Goal: Information Seeking & Learning: Learn about a topic

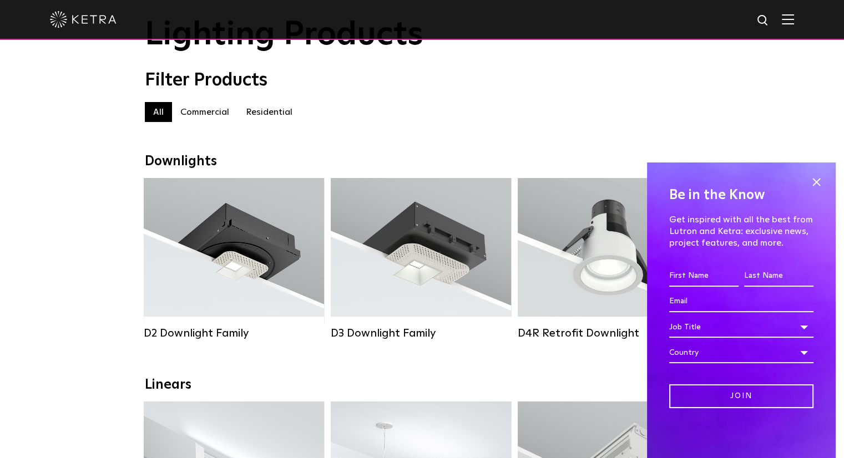
scroll to position [111, 0]
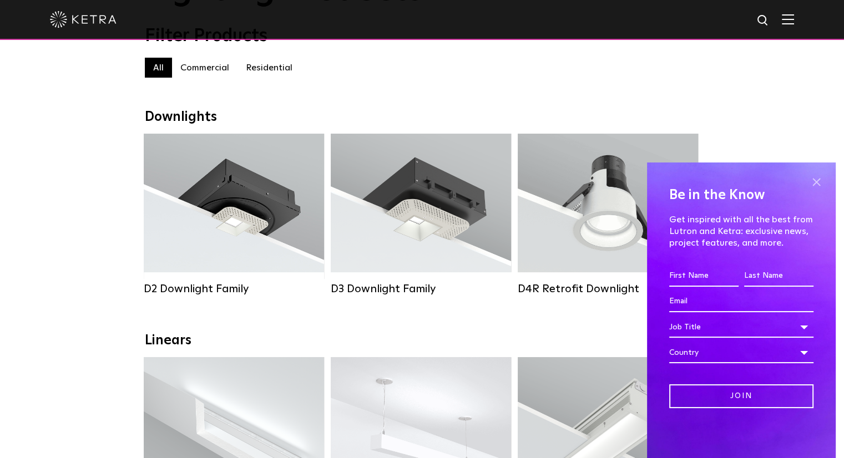
click at [821, 180] on span at bounding box center [816, 182] width 17 height 17
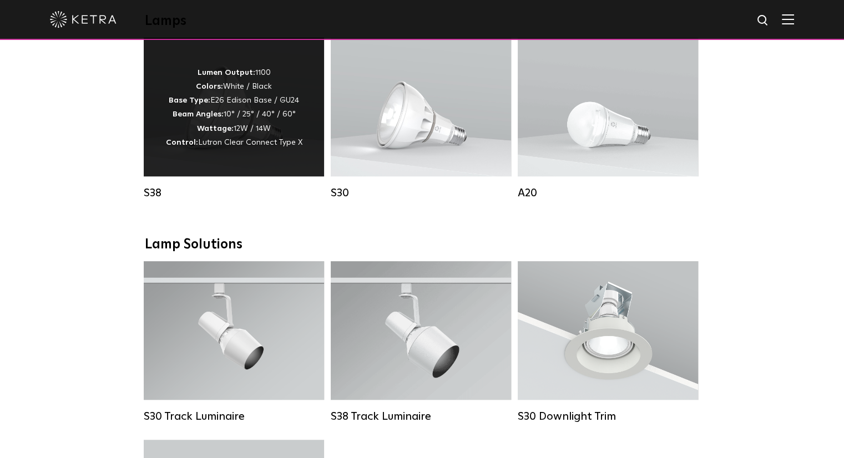
scroll to position [832, 0]
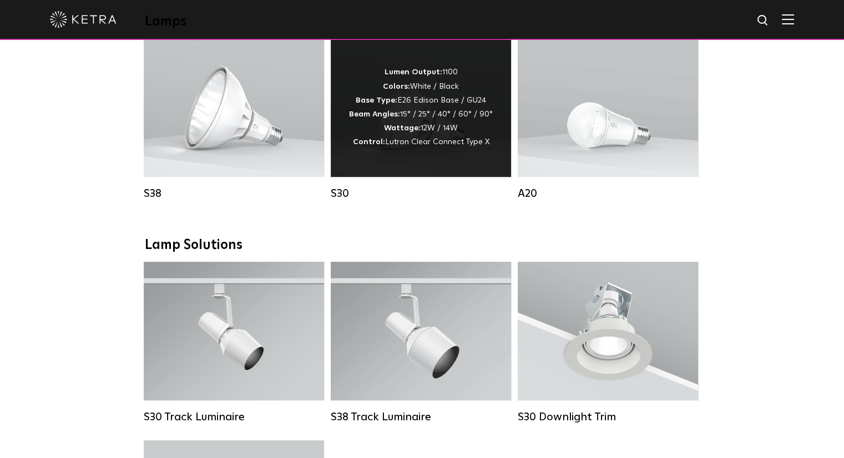
click at [415, 115] on div "Lumen Output: 1100 Colors: White / Black Base Type: E26 Edison Base / GU24 Beam…" at bounding box center [421, 107] width 144 height 84
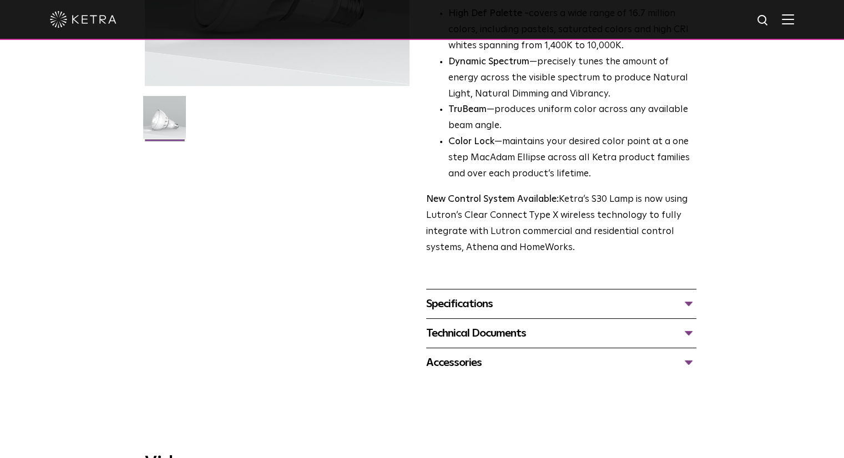
scroll to position [333, 0]
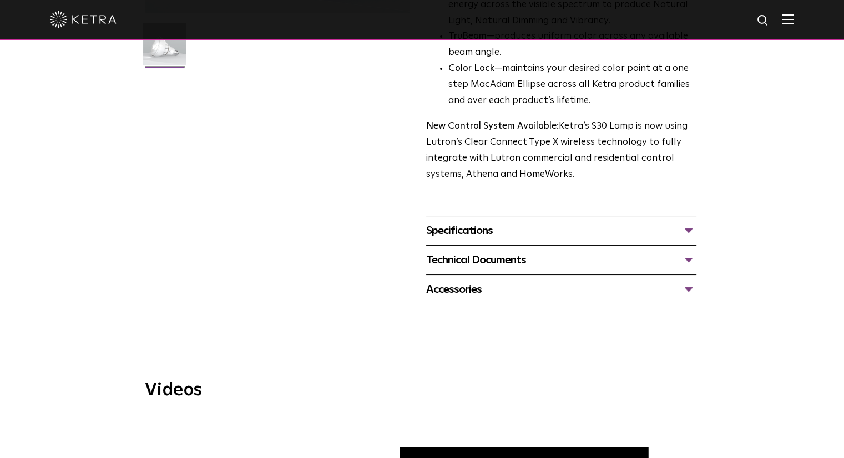
click at [519, 227] on div "Specifications" at bounding box center [561, 231] width 270 height 18
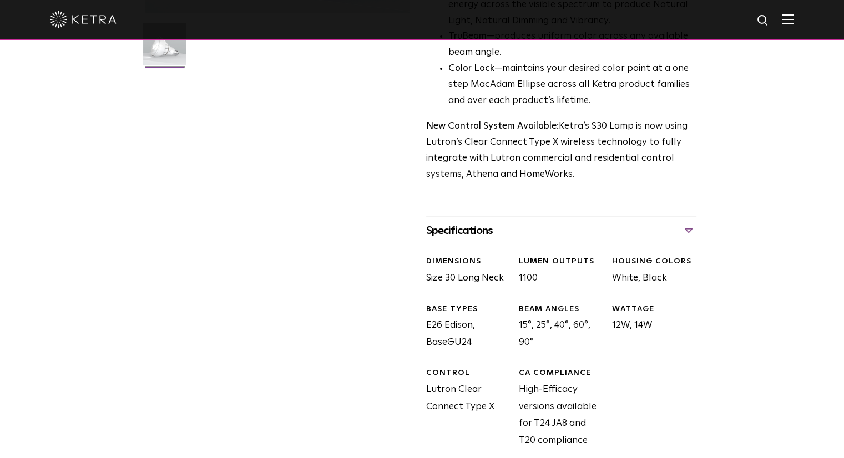
scroll to position [0, 0]
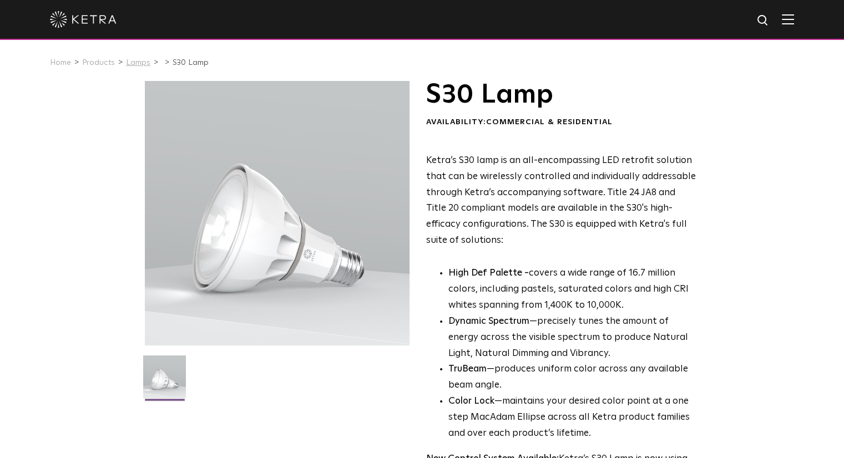
click at [136, 65] on link "Lamps" at bounding box center [138, 63] width 24 height 8
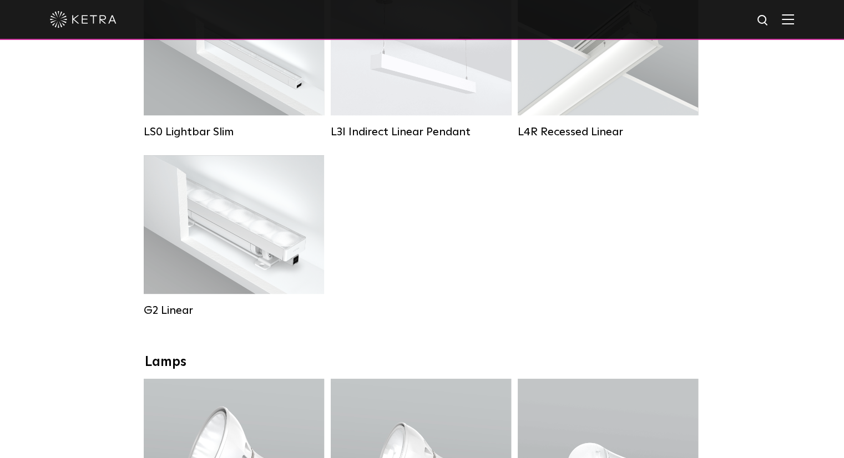
scroll to position [702, 0]
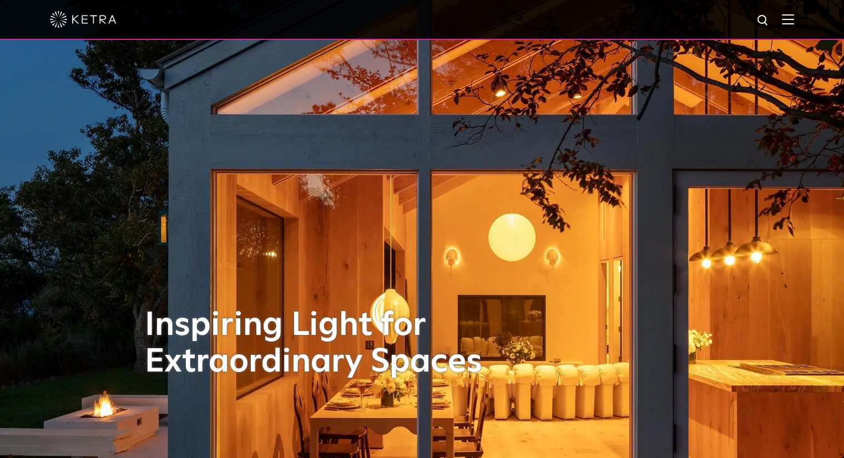
click at [88, 22] on img at bounding box center [83, 19] width 67 height 17
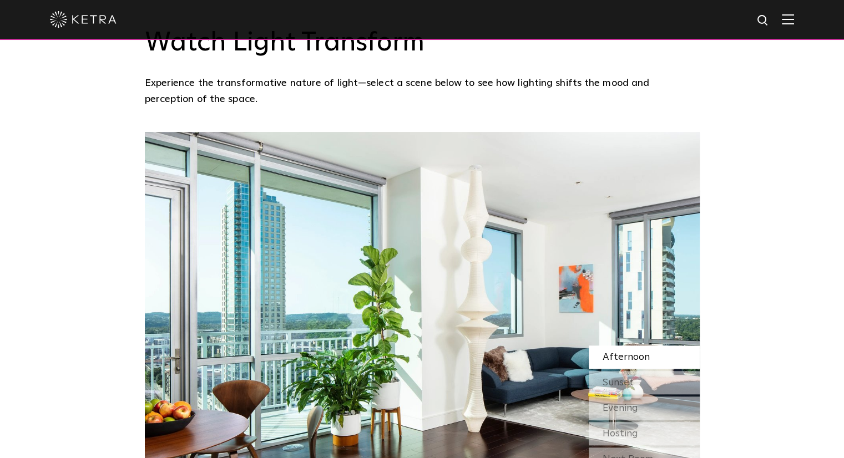
scroll to position [777, 0]
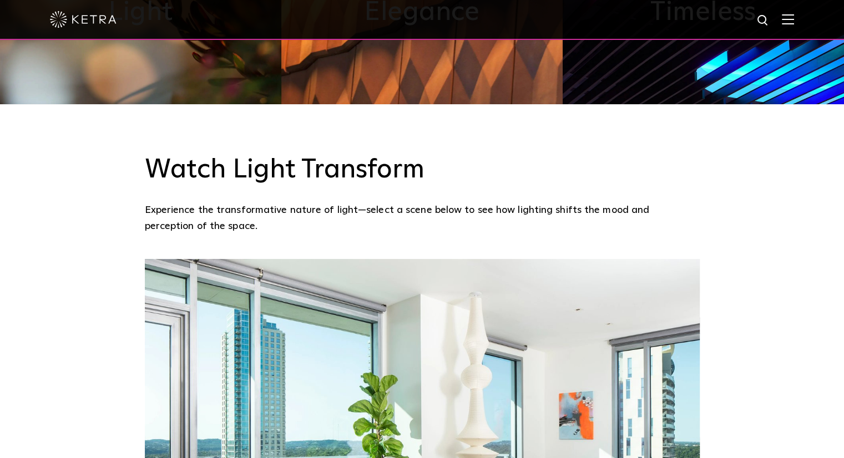
click at [803, 21] on div at bounding box center [422, 20] width 844 height 40
click at [794, 21] on img at bounding box center [788, 19] width 12 height 11
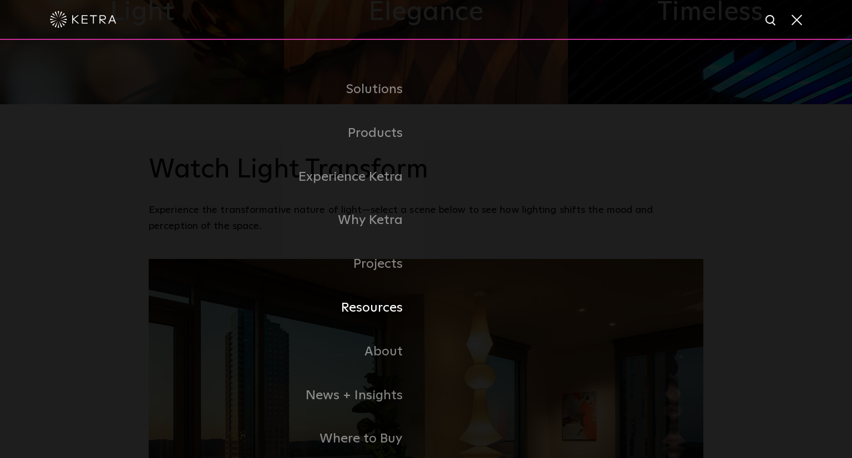
click at [382, 308] on link "Resources" at bounding box center [287, 308] width 277 height 44
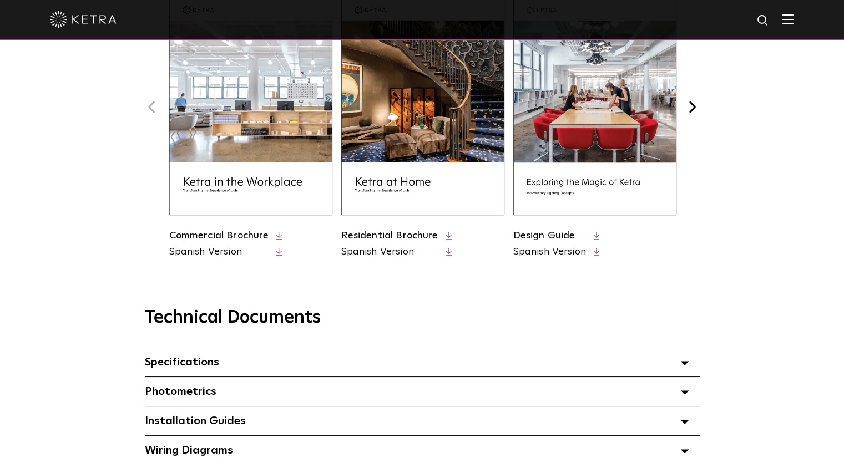
scroll to position [777, 0]
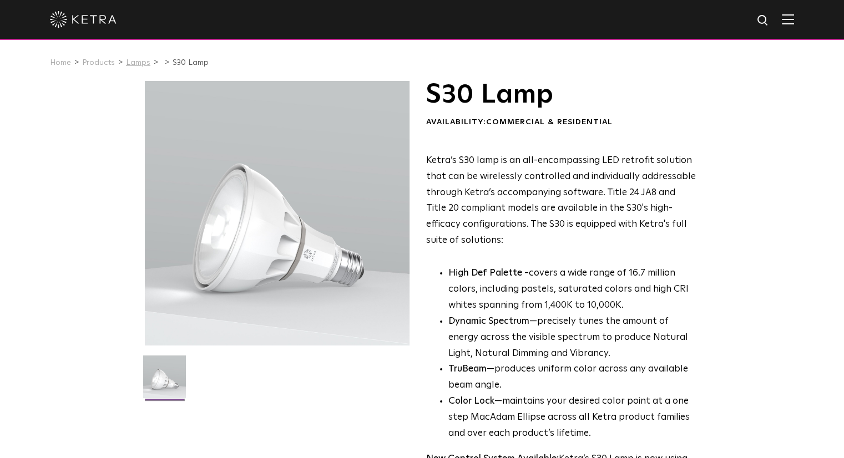
click at [134, 64] on link "Lamps" at bounding box center [138, 63] width 24 height 8
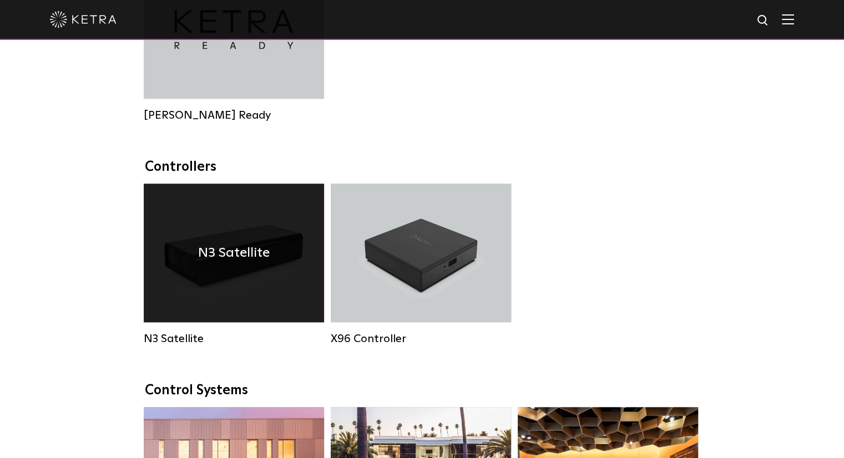
scroll to position [980, 0]
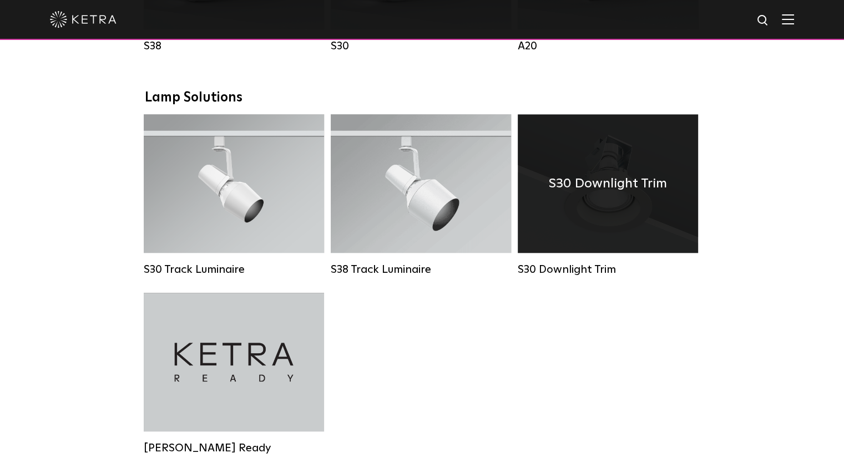
click at [579, 253] on div "S30 Downlight Trim" at bounding box center [607, 183] width 180 height 139
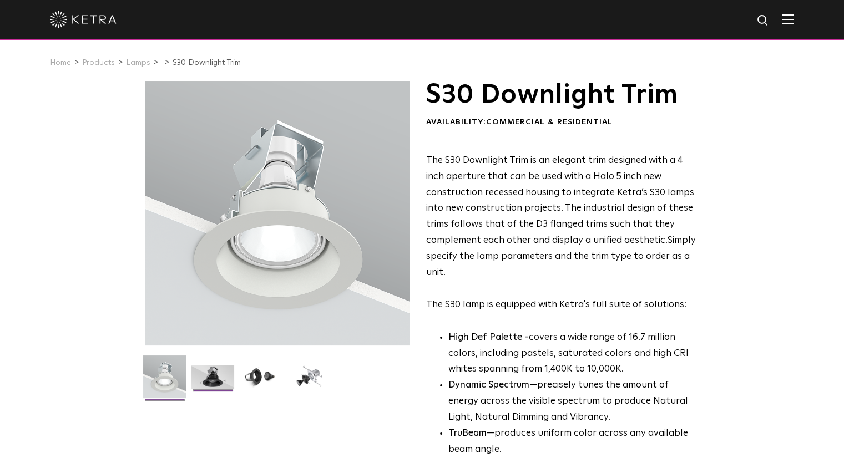
click at [223, 379] on img at bounding box center [212, 381] width 43 height 32
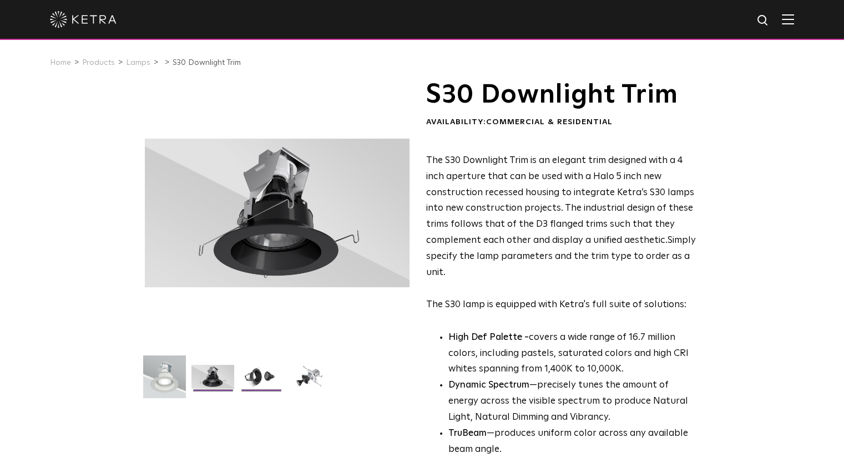
click at [261, 380] on img at bounding box center [261, 381] width 43 height 32
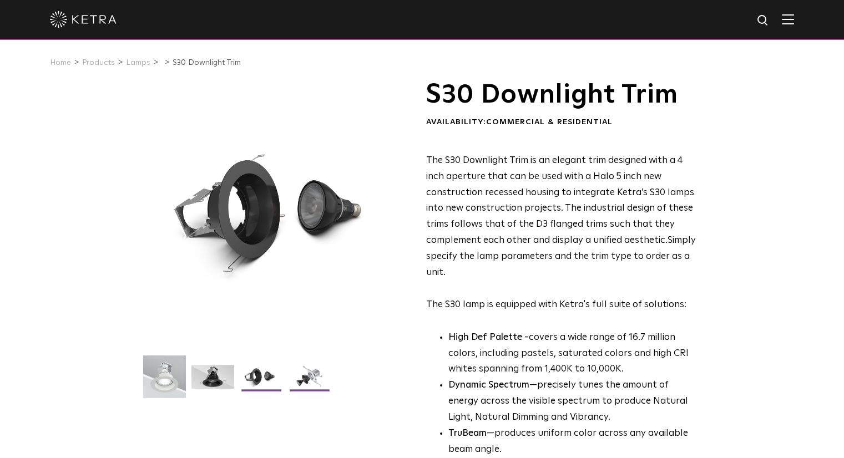
click at [315, 378] on img at bounding box center [309, 381] width 43 height 32
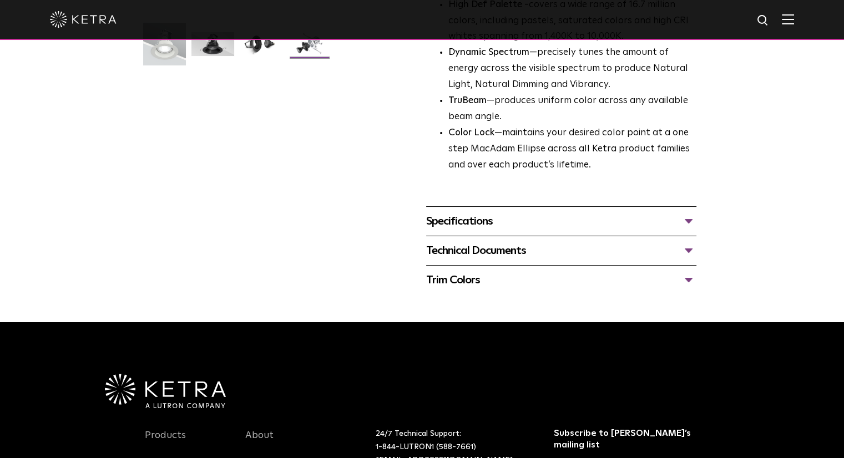
scroll to position [55, 0]
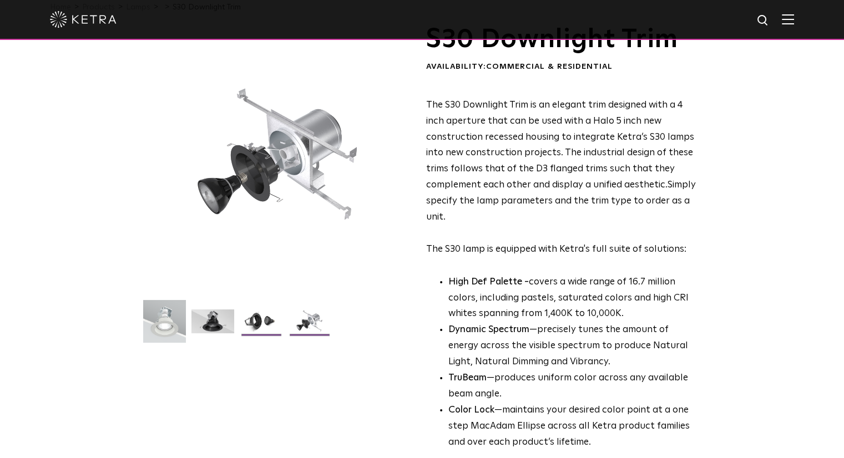
click at [248, 328] on img at bounding box center [261, 326] width 43 height 32
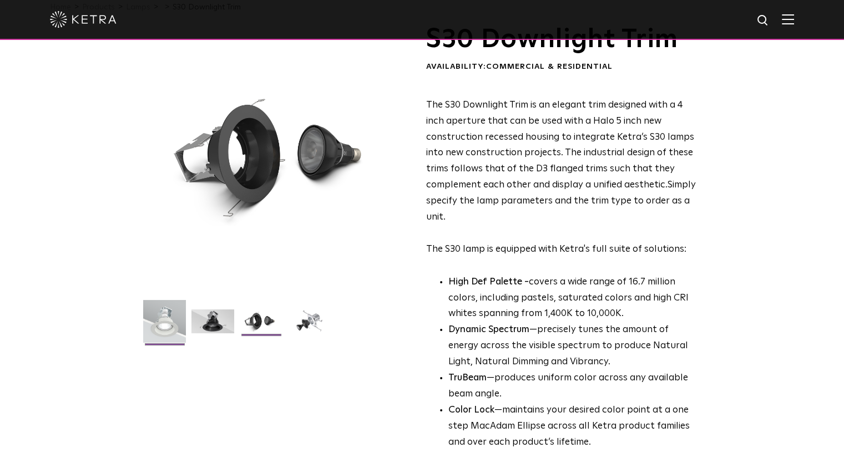
click at [142, 326] on li at bounding box center [164, 325] width 45 height 51
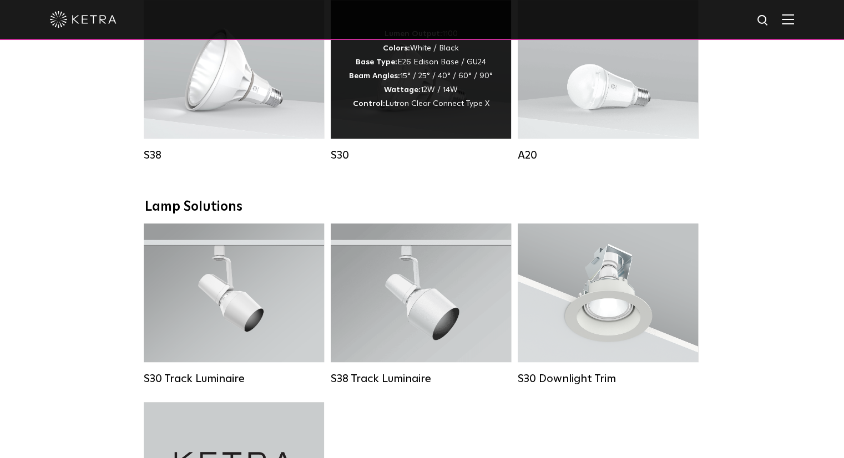
scroll to position [980, 0]
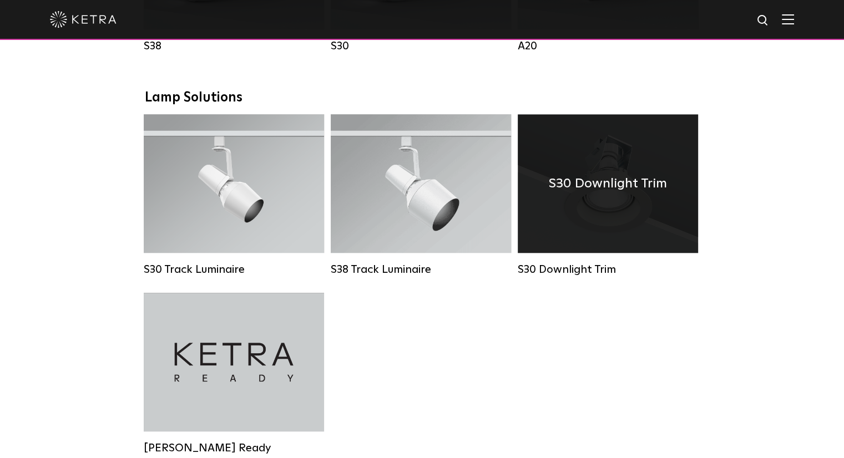
click at [577, 232] on div "S30 Downlight Trim" at bounding box center [607, 183] width 180 height 139
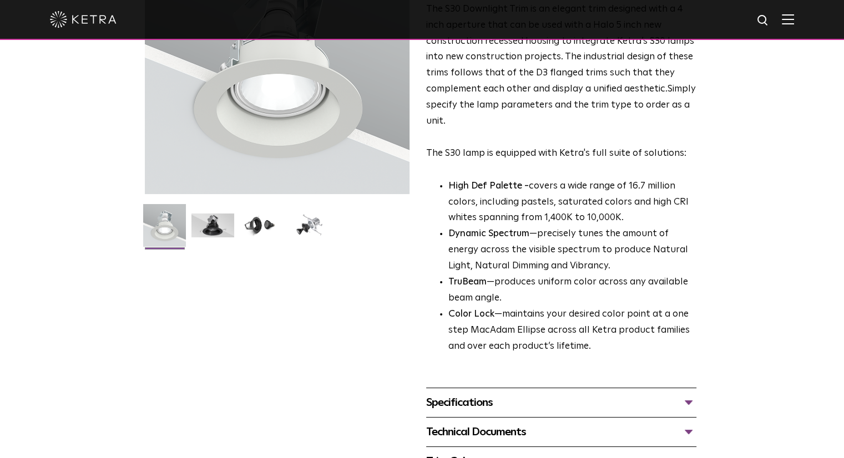
scroll to position [222, 0]
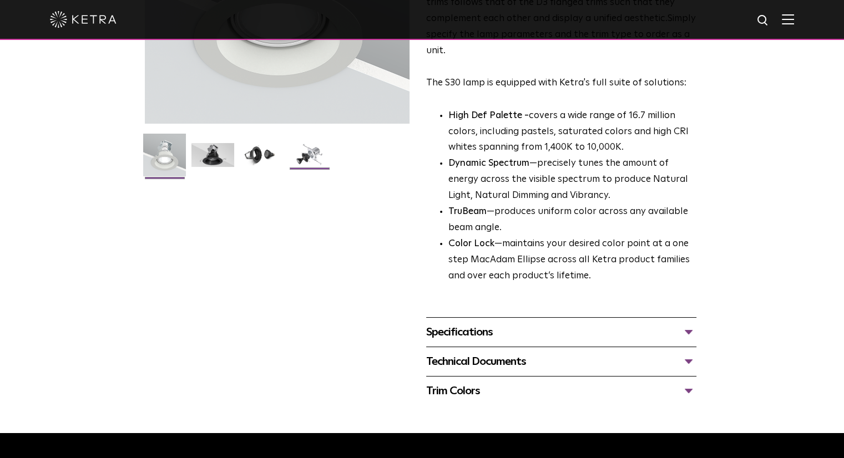
click at [315, 162] on img at bounding box center [309, 159] width 43 height 32
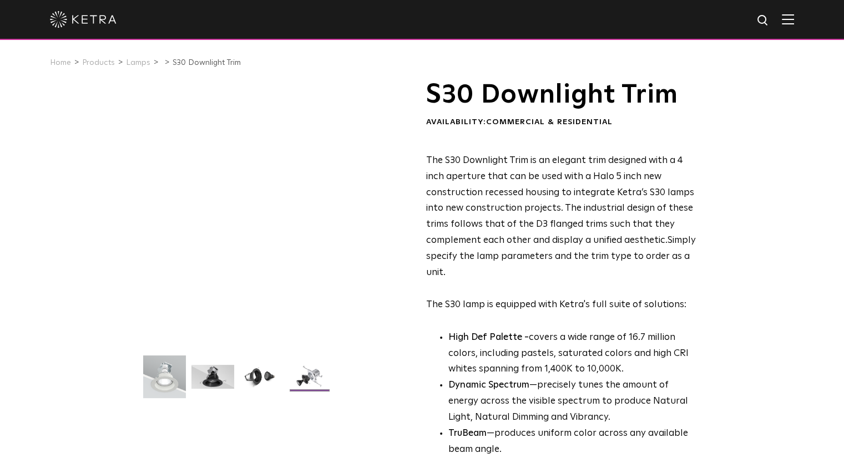
scroll to position [333, 0]
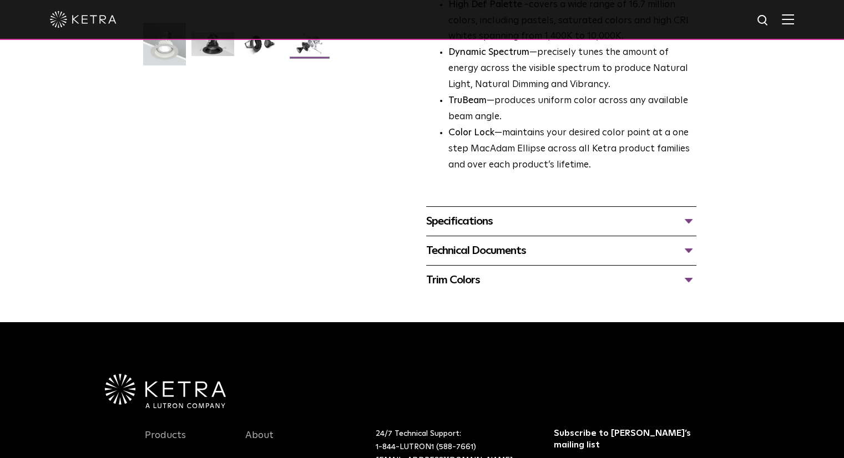
click at [514, 227] on div "Specifications" at bounding box center [561, 221] width 270 height 18
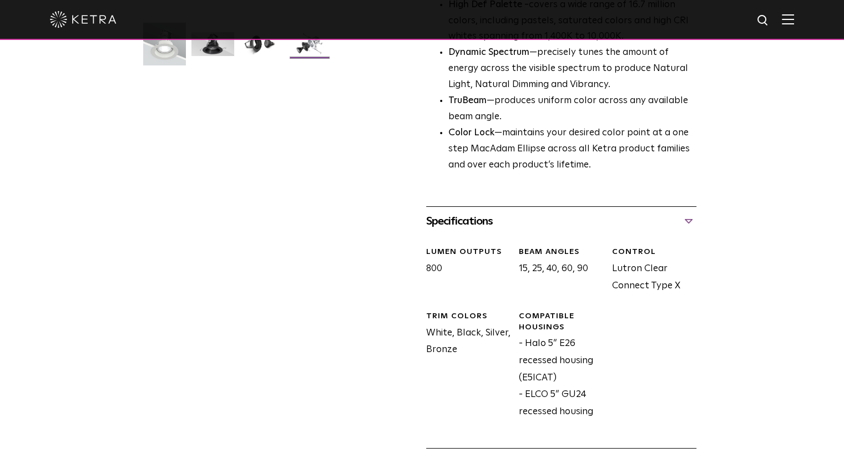
click at [514, 227] on div "Specifications" at bounding box center [561, 221] width 270 height 18
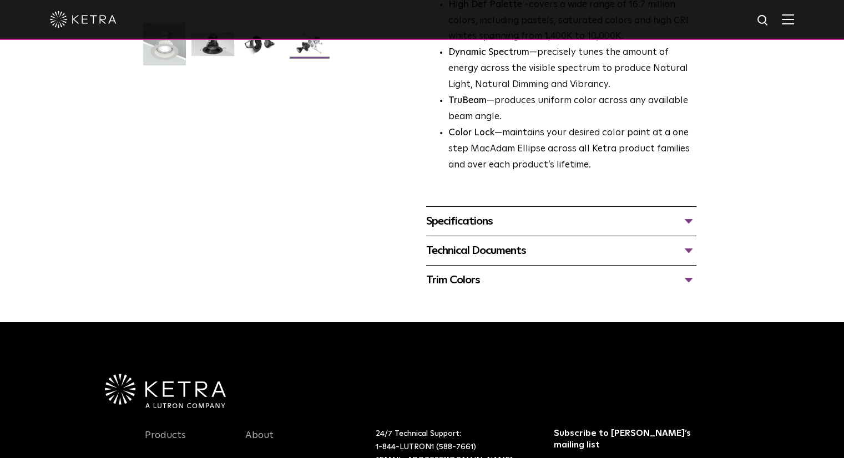
click at [507, 255] on div "Technical Documents" at bounding box center [561, 251] width 270 height 18
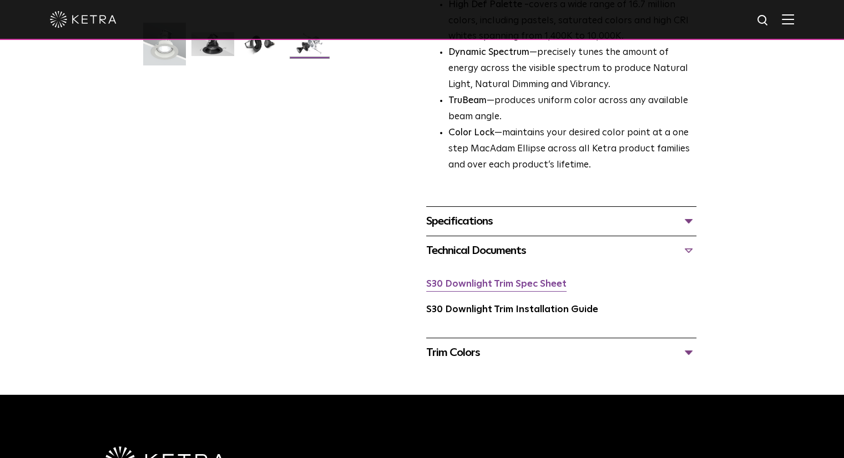
click at [506, 288] on link "S30 Downlight Trim Spec Sheet" at bounding box center [496, 284] width 140 height 9
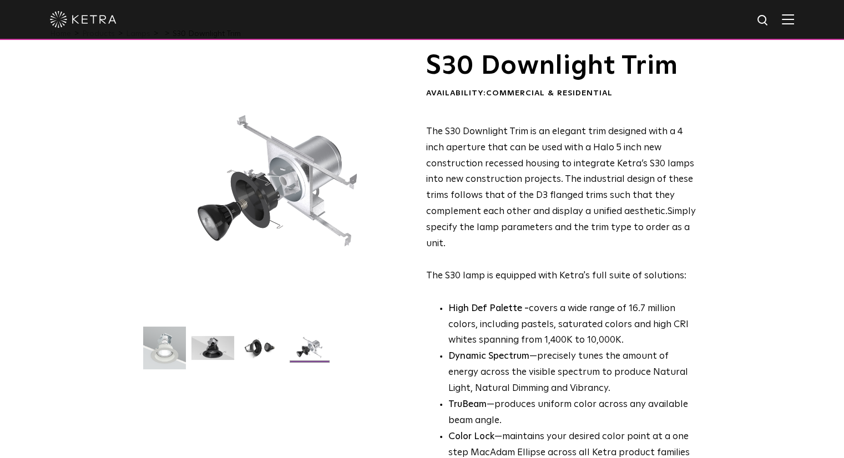
scroll to position [0, 0]
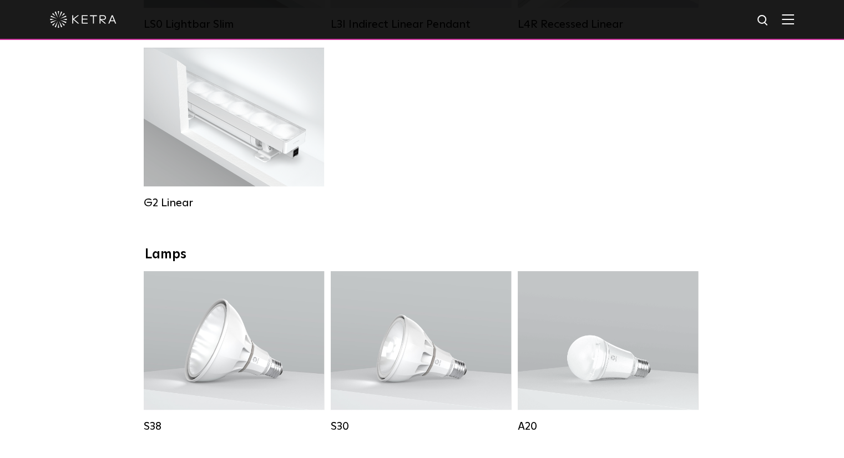
scroll to position [647, 0]
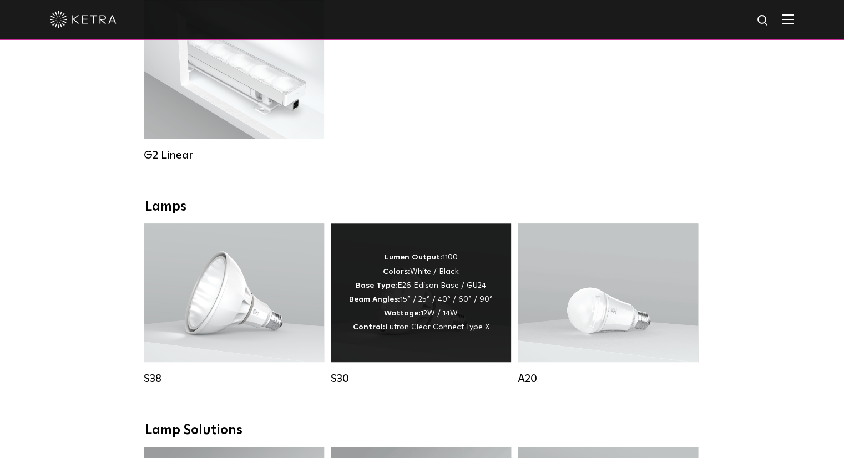
click at [477, 274] on div "Lumen Output: 1100 Colors: White / Black Base Type: E26 Edison Base / GU24 Beam…" at bounding box center [421, 293] width 144 height 84
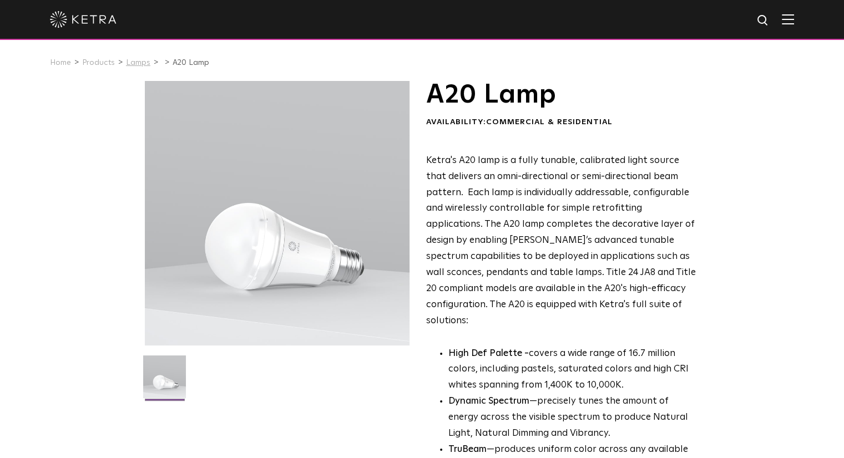
click at [132, 59] on link "Lamps" at bounding box center [138, 63] width 24 height 8
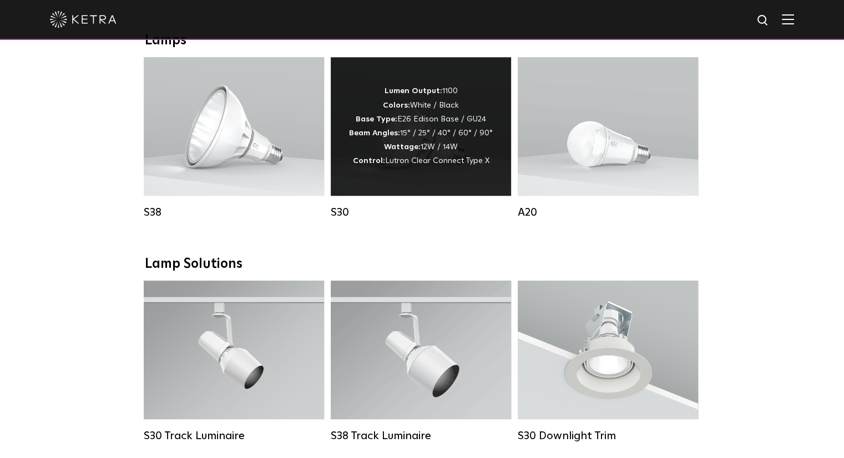
click at [414, 165] on span "Lutron Clear Connect Type X" at bounding box center [437, 161] width 104 height 8
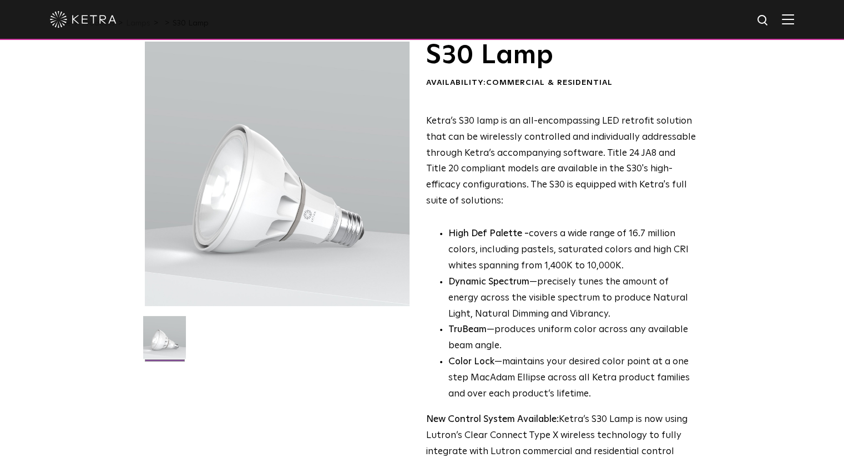
scroll to position [55, 0]
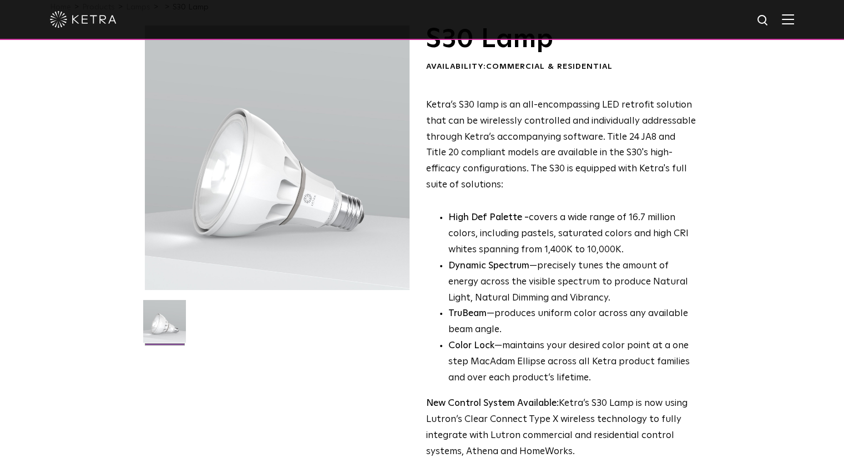
click at [507, 189] on p "Ketra’s S30 lamp is an all-encompassing LED retrofit solution that can be wirel…" at bounding box center [561, 146] width 270 height 96
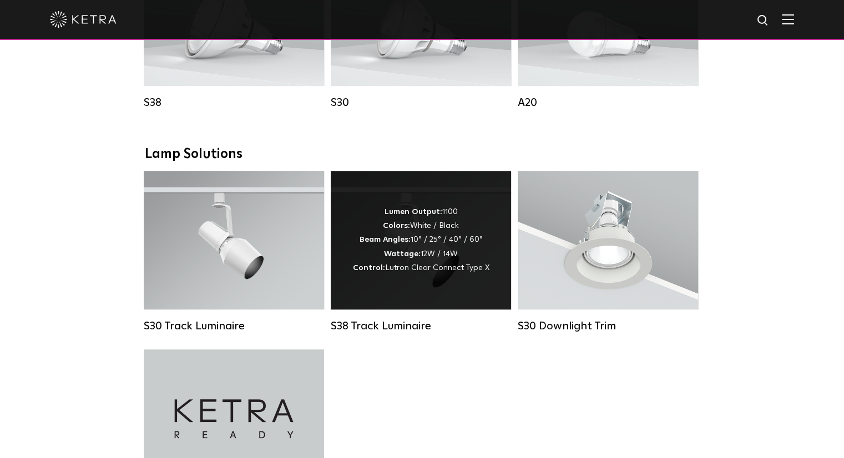
scroll to position [943, 0]
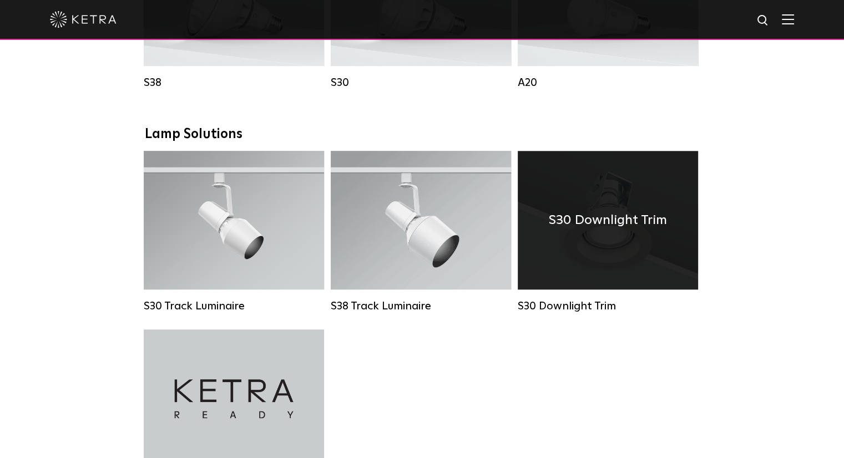
click at [552, 287] on div "S30 Downlight Trim" at bounding box center [607, 220] width 180 height 139
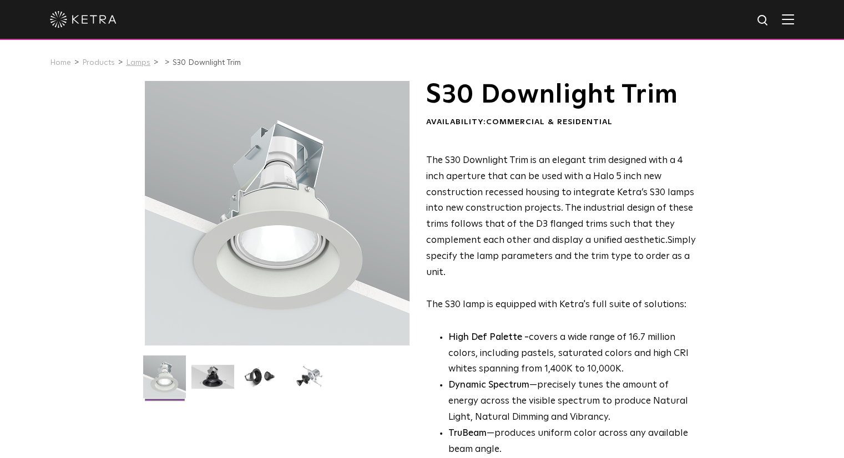
click at [133, 67] on link "Lamps" at bounding box center [138, 63] width 24 height 8
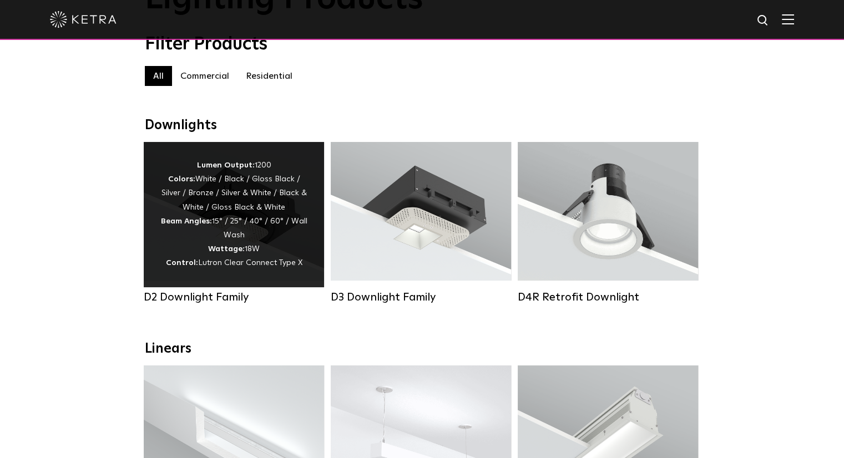
scroll to position [222, 0]
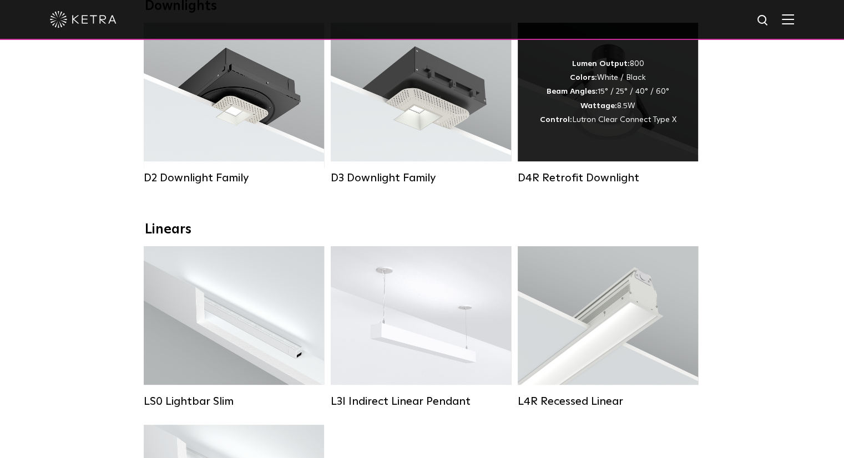
click at [599, 136] on div "Lumen Output: 800 Colors: White / Black Beam Angles: 15° / 25° / 40° / 60° Watt…" at bounding box center [607, 92] width 180 height 139
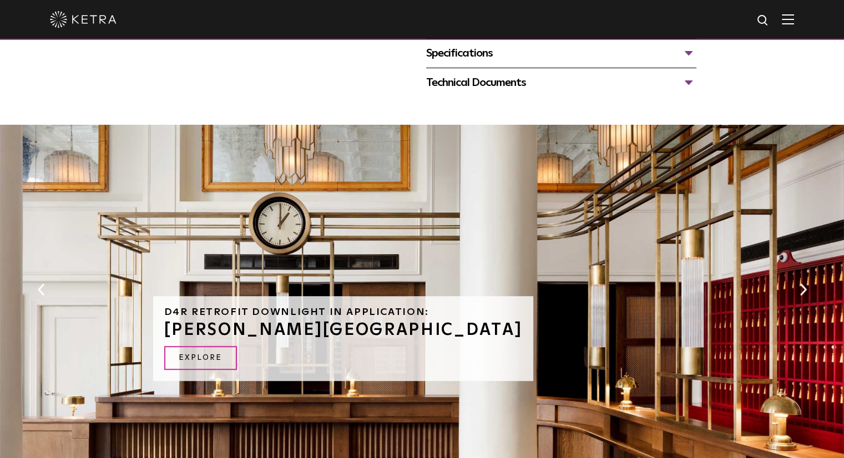
scroll to position [222, 0]
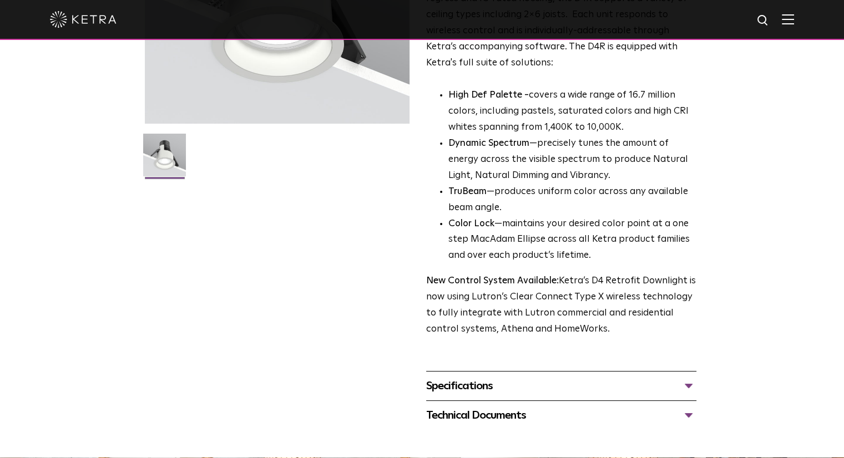
click at [499, 397] on div "Specifications LUMEN OUTPUTS 800 Beam Angles 15, 25, 40, 60, 90 CONTROL Lutron …" at bounding box center [561, 385] width 270 height 29
click at [496, 394] on div "Specifications" at bounding box center [561, 386] width 270 height 18
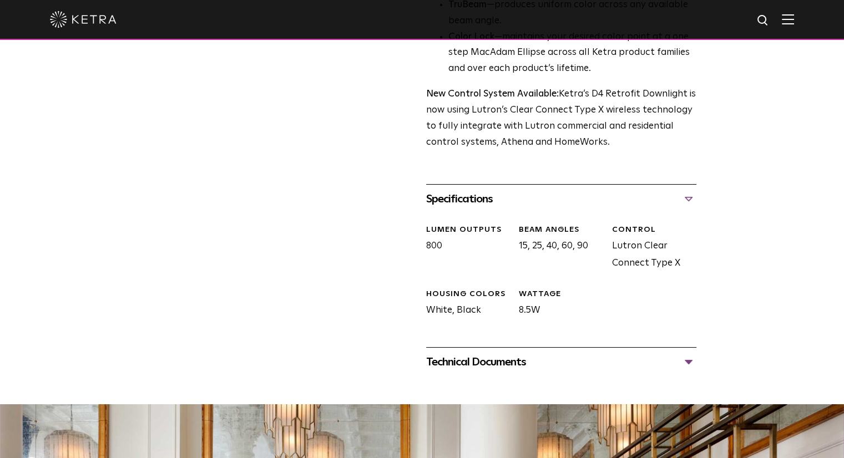
scroll to position [444, 0]
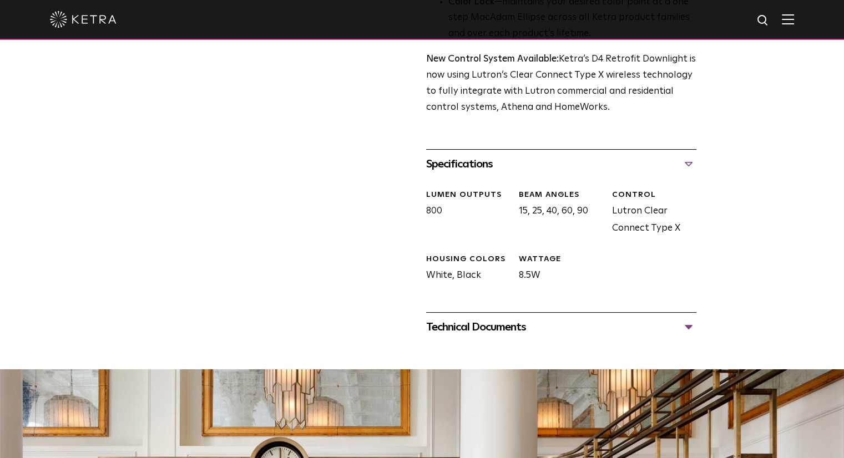
click at [495, 334] on div "Technical Documents" at bounding box center [561, 327] width 270 height 18
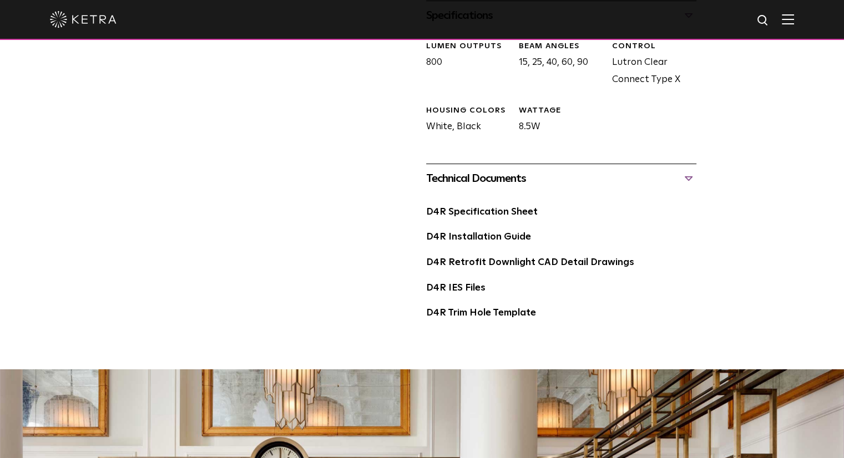
scroll to position [610, 0]
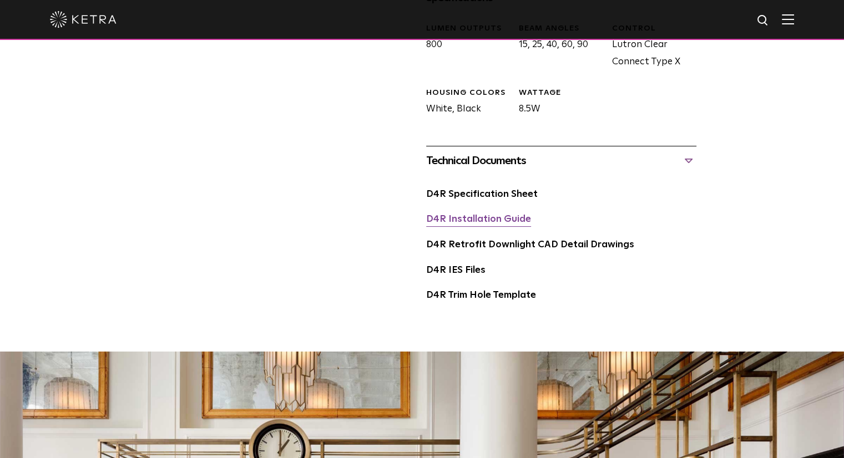
click at [500, 224] on link "D4R Installation Guide" at bounding box center [478, 219] width 105 height 9
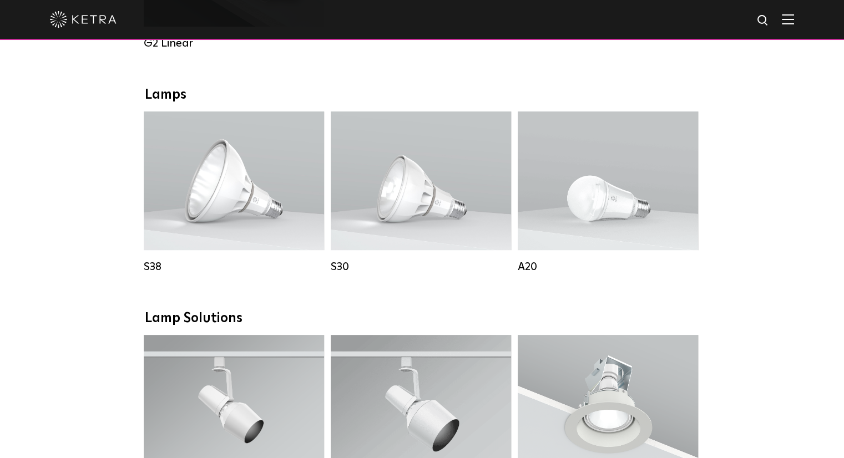
scroll to position [777, 0]
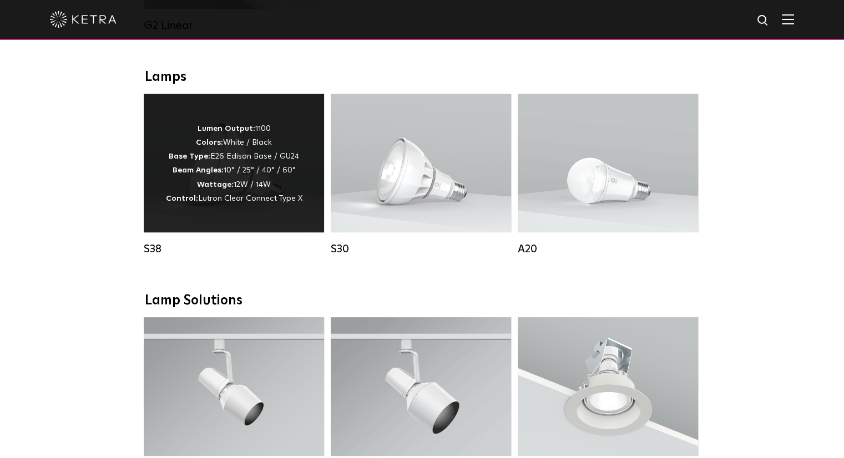
click at [190, 153] on p "Lumen Output: 1100 Colors: White / Black Base Type: E26 Edison Base / GU24 Beam…" at bounding box center [234, 164] width 136 height 84
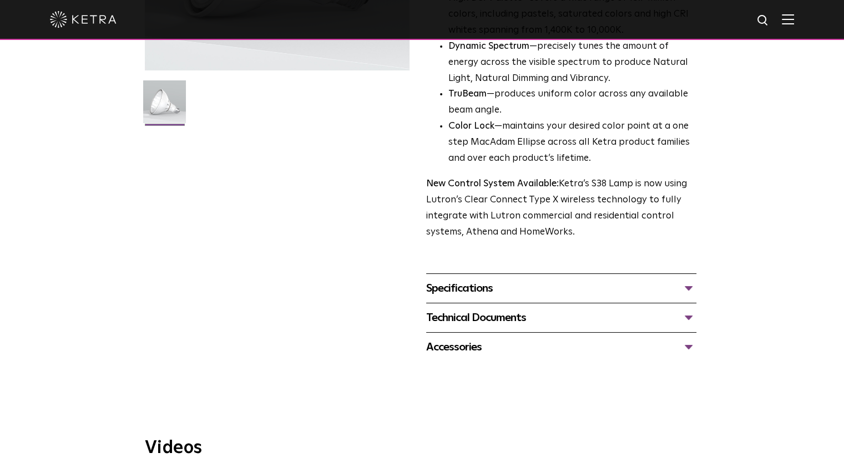
scroll to position [277, 0]
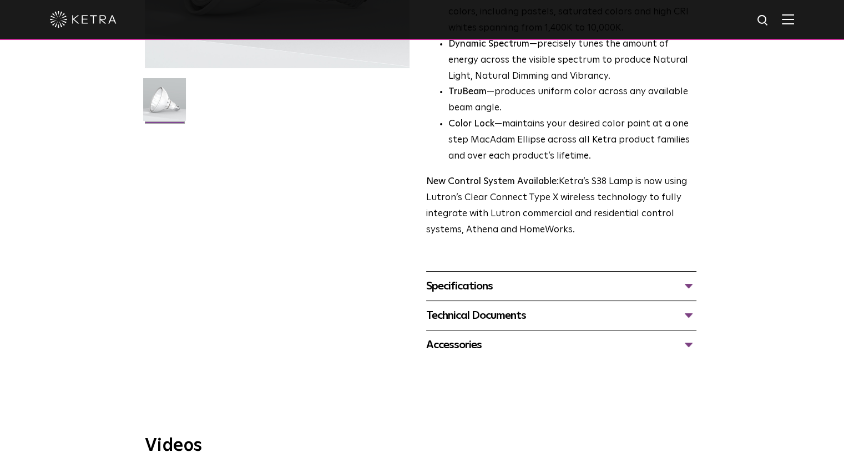
click at [470, 281] on div "Specifications" at bounding box center [561, 286] width 270 height 18
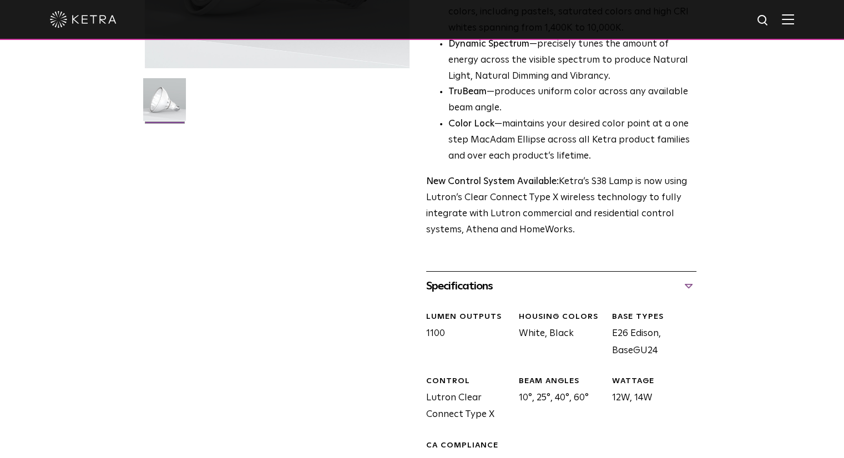
click at [470, 281] on div "Specifications" at bounding box center [561, 286] width 270 height 18
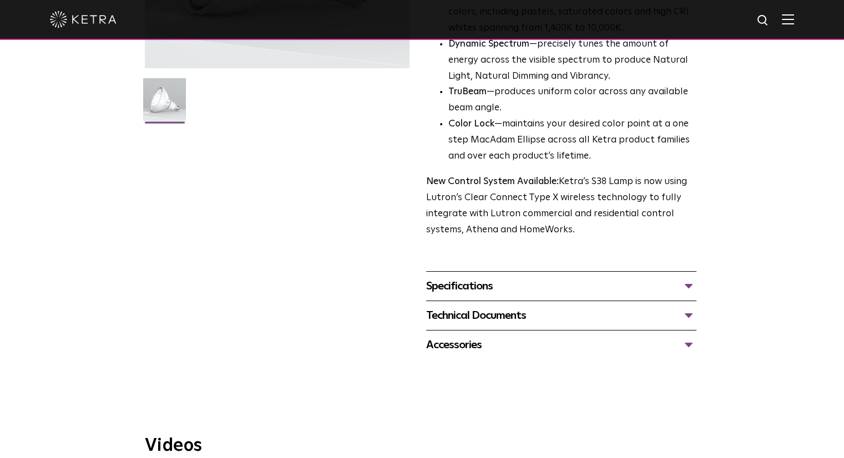
scroll to position [333, 0]
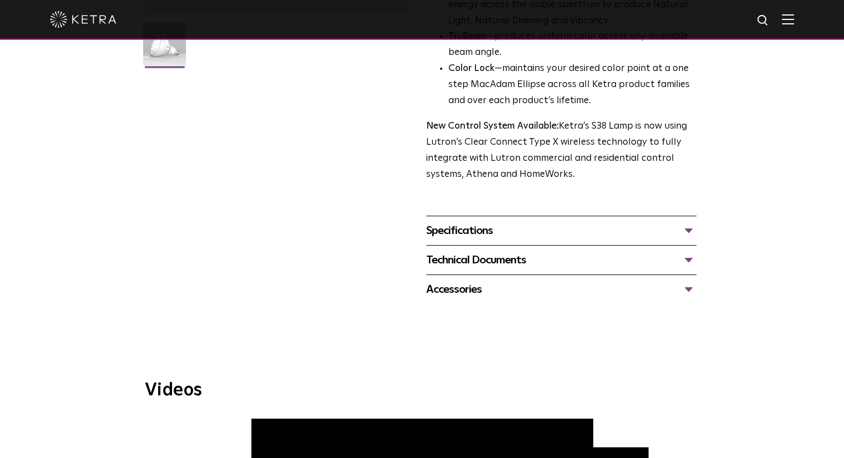
click at [469, 264] on div "Technical Documents" at bounding box center [561, 260] width 270 height 18
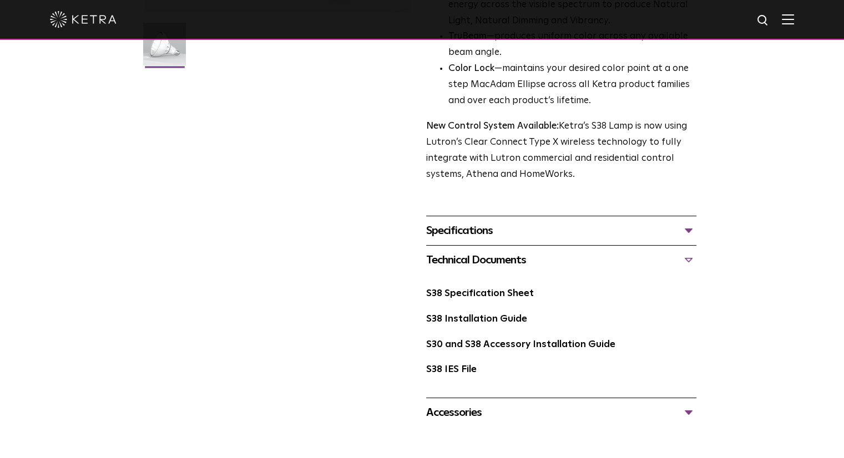
click at [469, 264] on div "Technical Documents" at bounding box center [561, 260] width 270 height 18
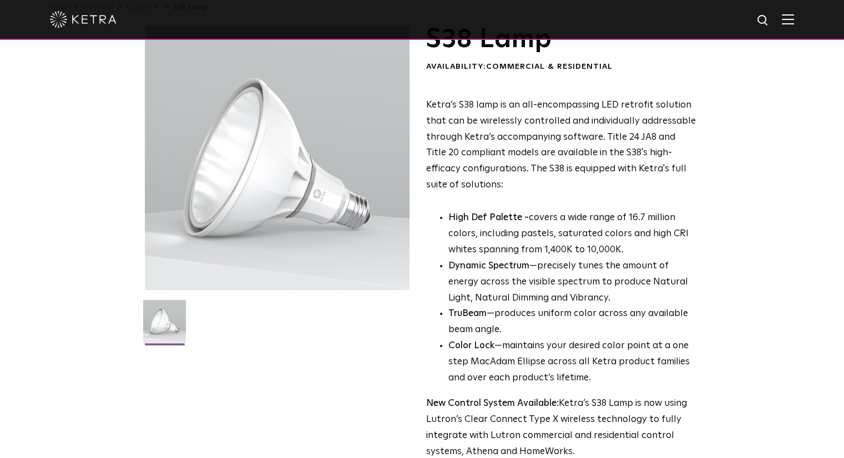
scroll to position [0, 0]
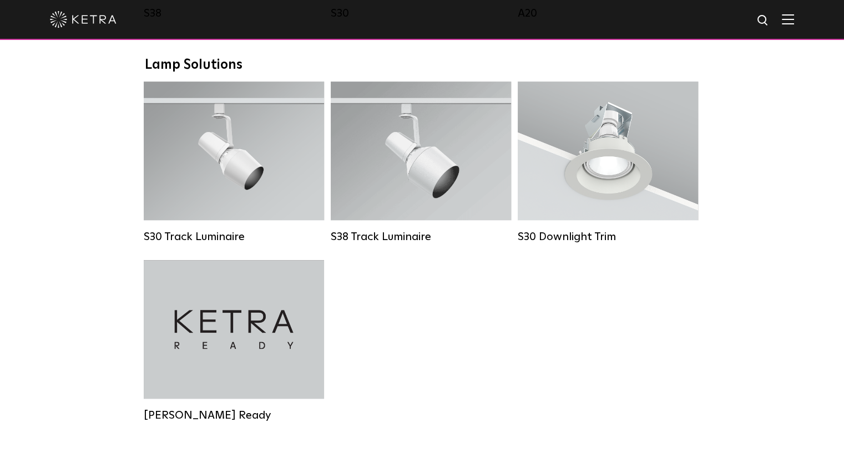
scroll to position [943, 0]
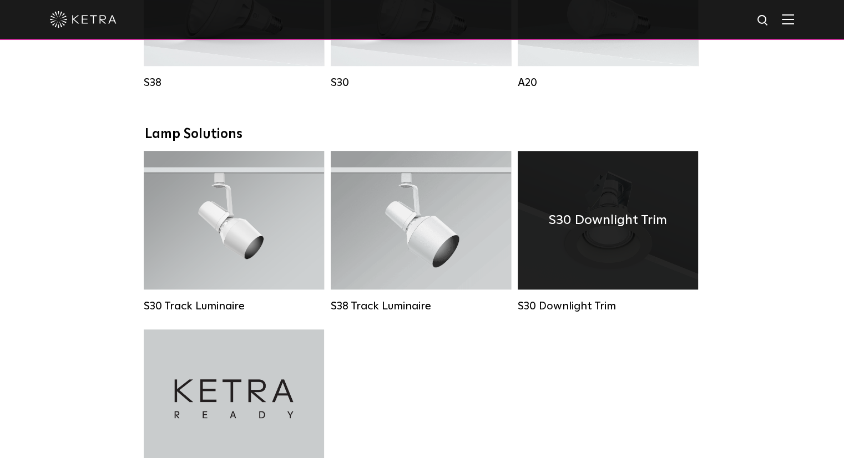
click at [601, 231] on h4 "S30 Downlight Trim" at bounding box center [608, 220] width 118 height 21
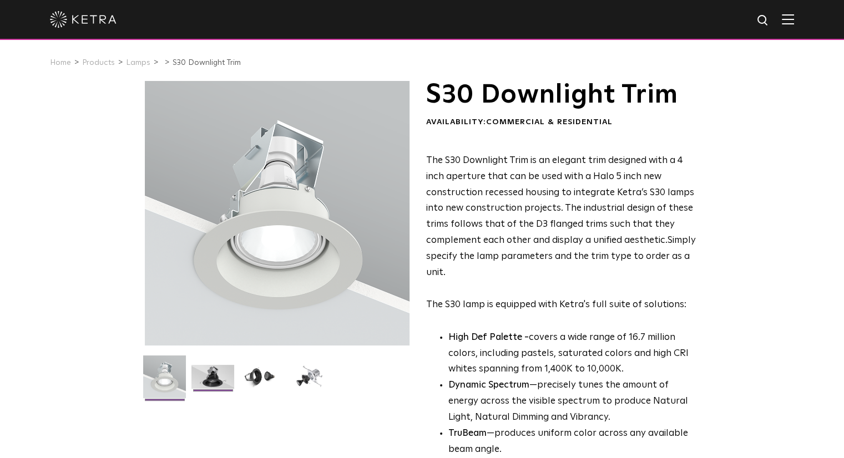
click at [221, 384] on img at bounding box center [212, 381] width 43 height 32
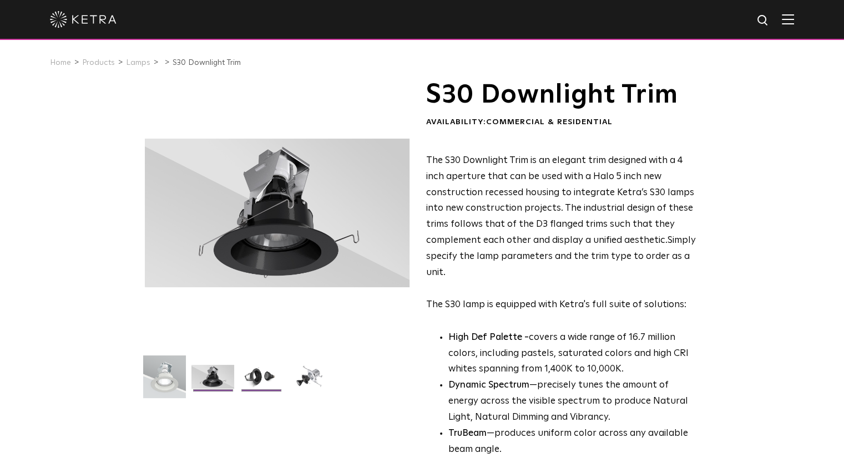
click at [251, 378] on img at bounding box center [261, 381] width 43 height 32
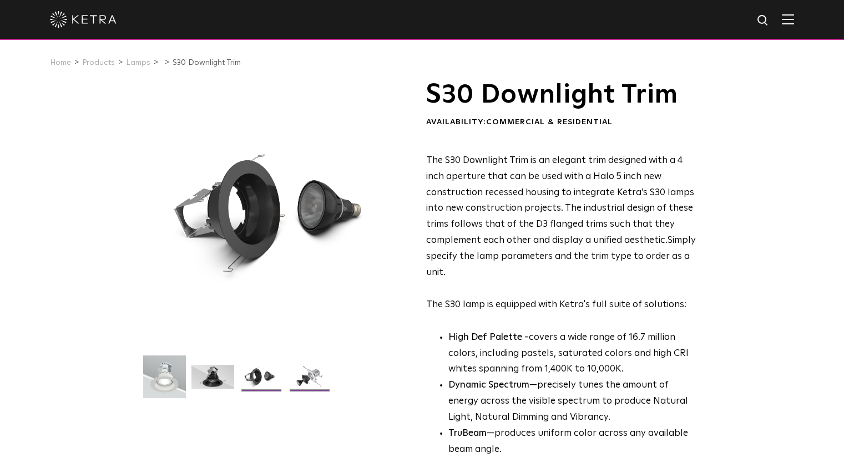
click at [292, 376] on img at bounding box center [309, 381] width 43 height 32
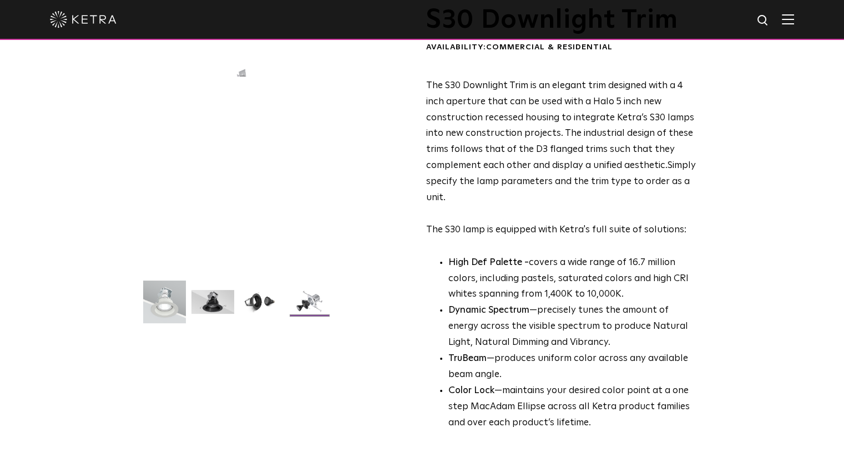
scroll to position [222, 0]
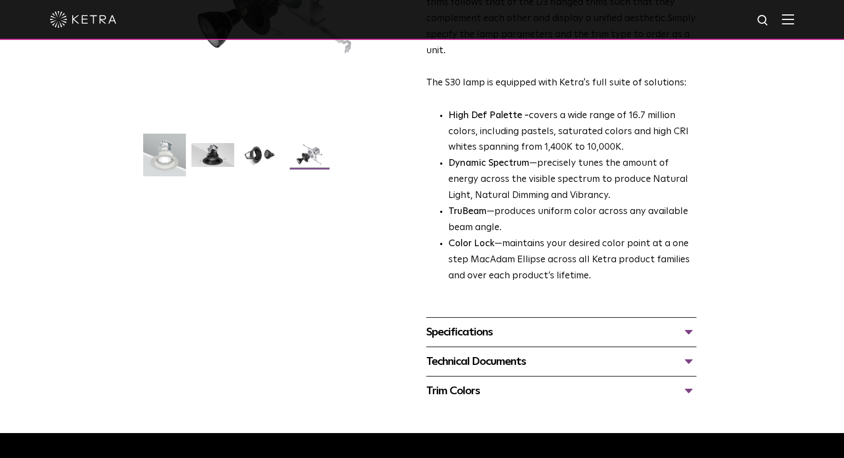
click at [481, 332] on div "Specifications" at bounding box center [561, 332] width 270 height 18
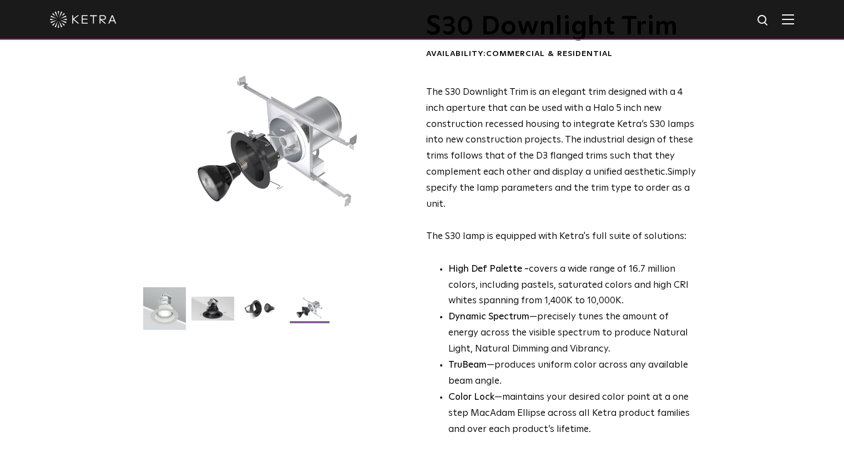
scroll to position [0, 0]
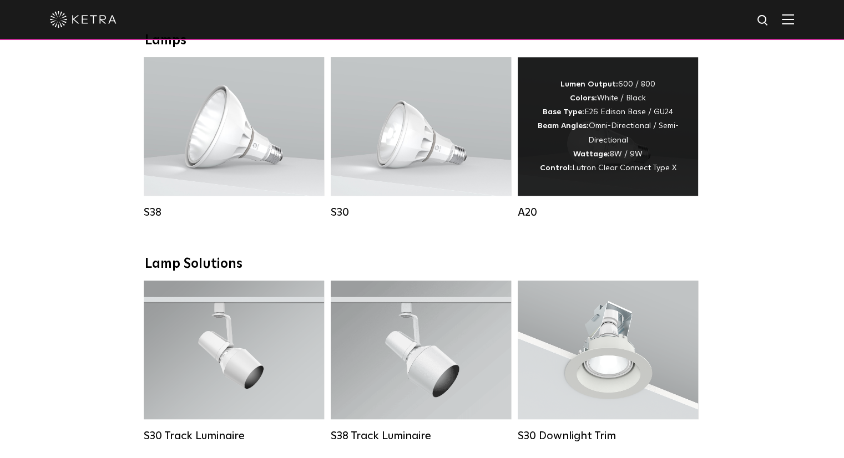
click at [565, 155] on div "Lumen Output: 600 / 800 Colors: White / Black Base Type: E26 Edison Base / GU24…" at bounding box center [607, 127] width 147 height 98
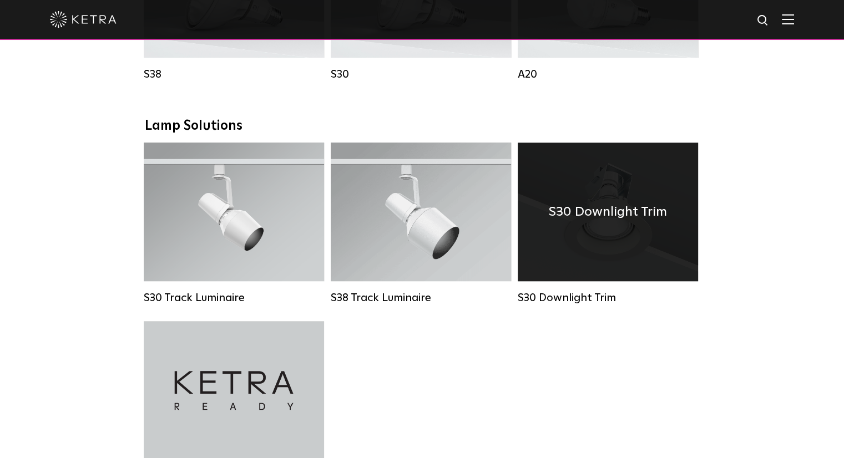
scroll to position [980, 0]
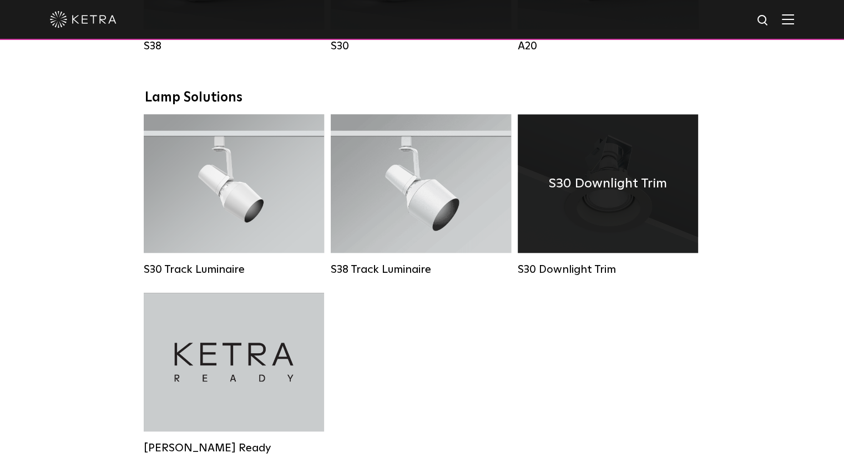
click at [645, 242] on div "S30 Downlight Trim" at bounding box center [607, 183] width 180 height 139
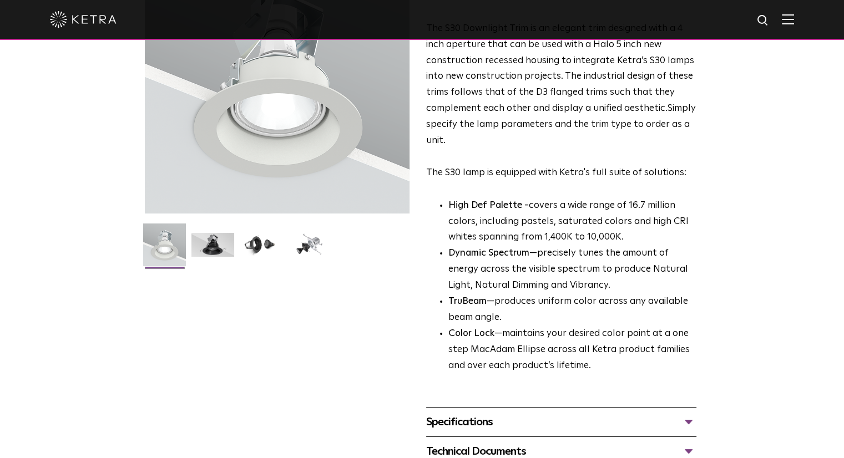
scroll to position [277, 0]
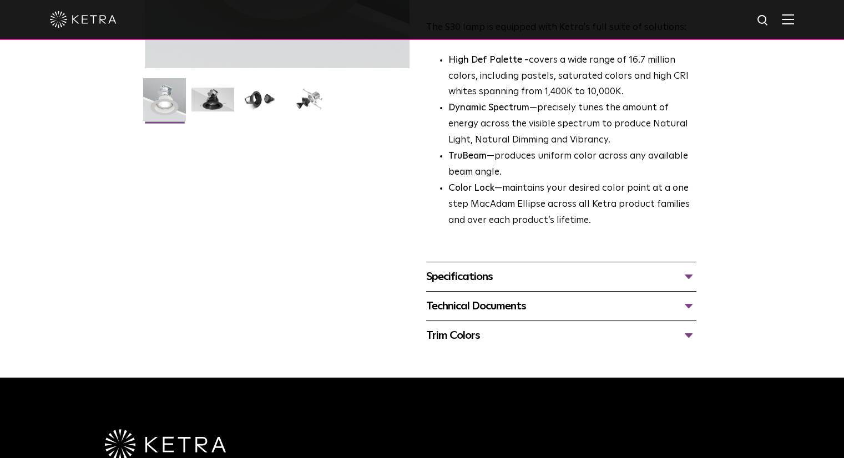
click at [519, 308] on div "Technical Documents" at bounding box center [561, 306] width 270 height 18
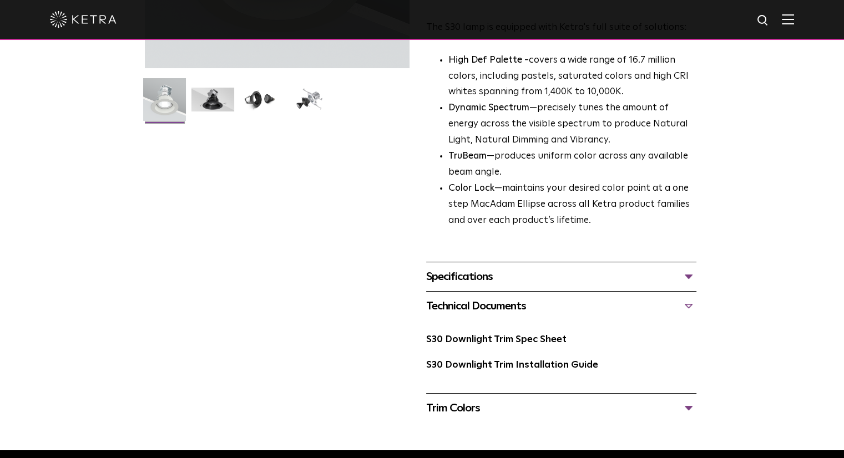
click at [519, 308] on div "Technical Documents" at bounding box center [561, 306] width 270 height 18
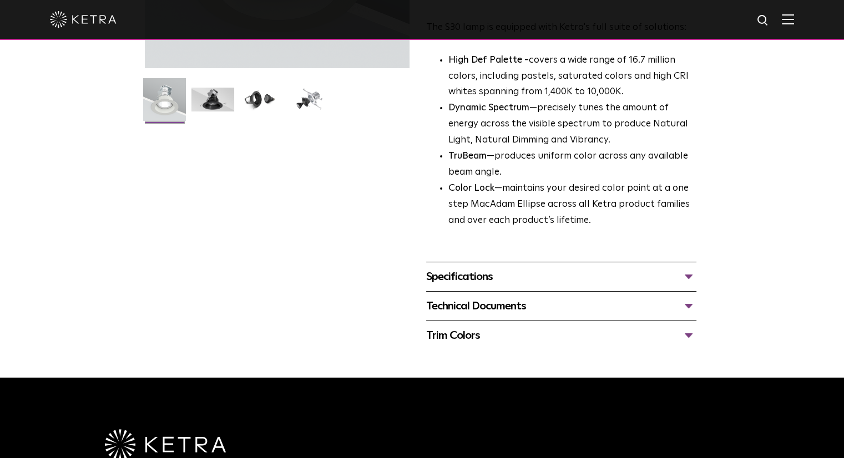
click at [527, 275] on div "Specifications" at bounding box center [561, 277] width 270 height 18
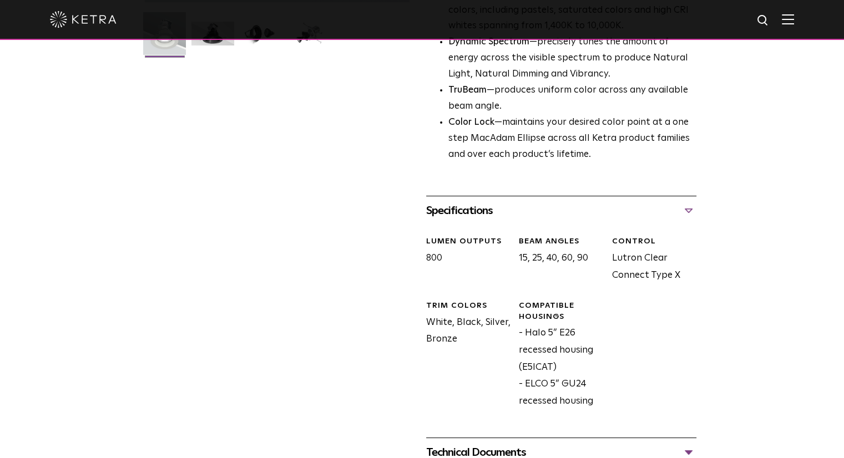
scroll to position [444, 0]
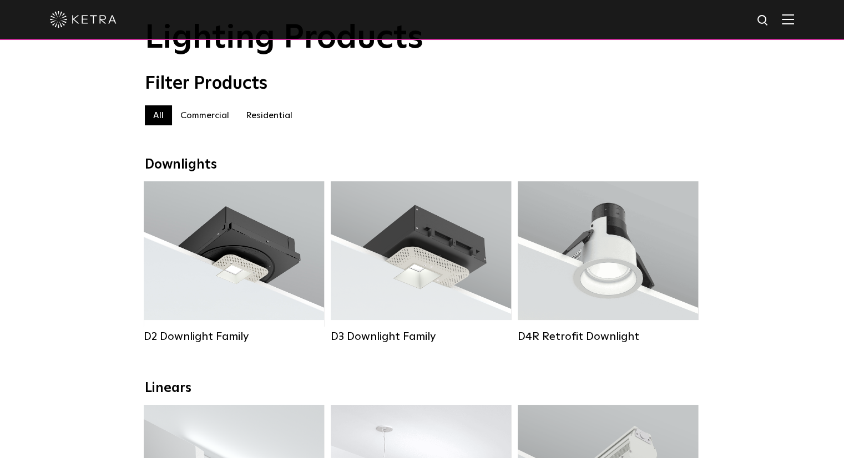
scroll to position [111, 0]
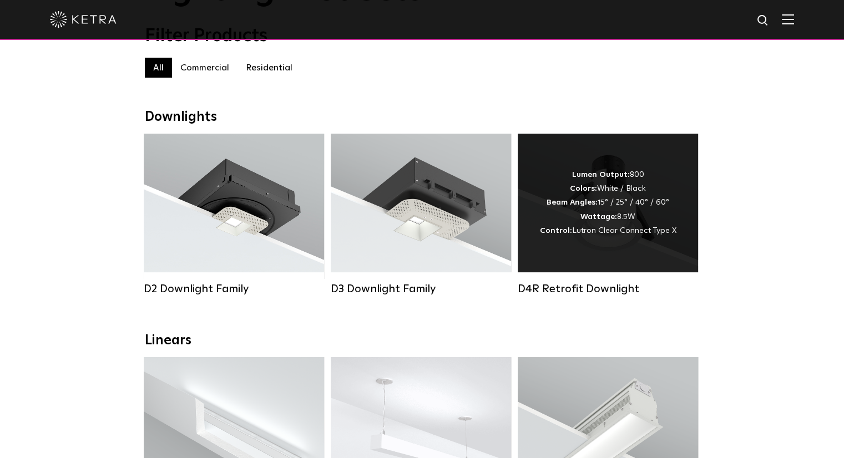
click at [568, 160] on div "Lumen Output: 800 Colors: White / Black Beam Angles: 15° / 25° / 40° / 60° Watt…" at bounding box center [607, 203] width 180 height 139
